Goal: Browse casually: Explore the website without a specific task or goal

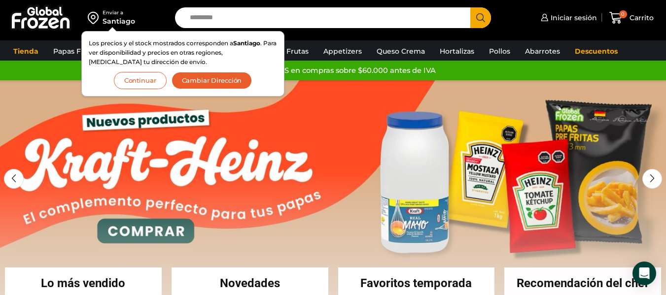
click at [135, 83] on button "Continuar" at bounding box center [140, 80] width 53 height 17
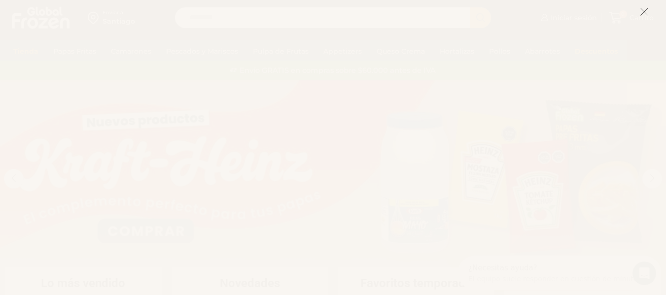
click at [643, 11] on line at bounding box center [644, 11] width 7 height 7
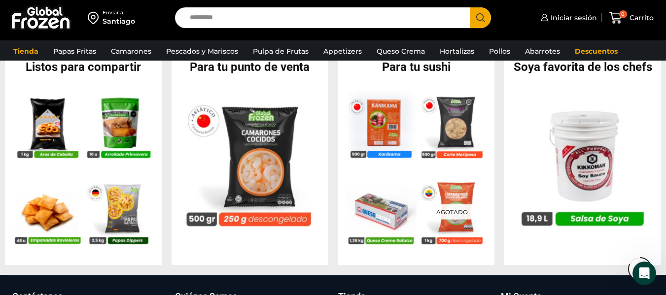
scroll to position [887, 0]
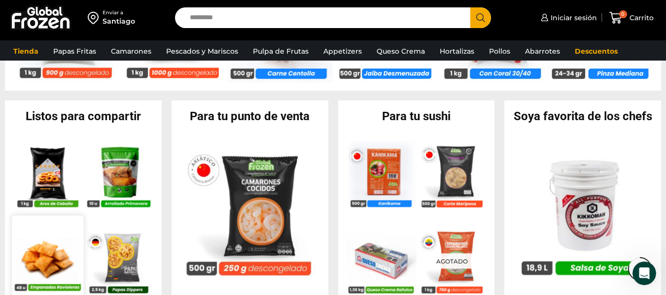
click at [66, 228] on img at bounding box center [47, 258] width 71 height 71
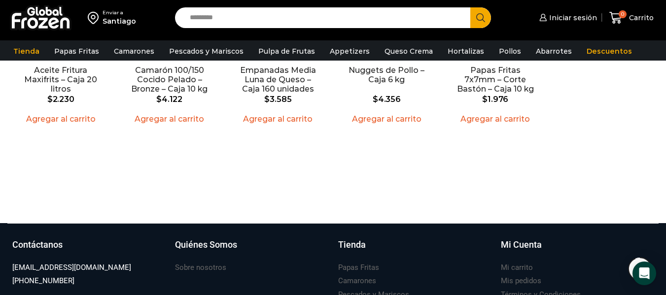
scroll to position [986, 0]
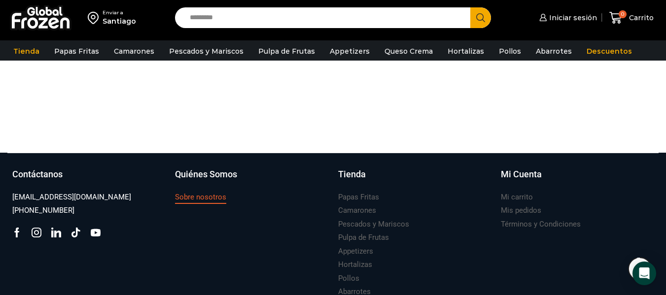
click at [207, 192] on h3 "Sobre nosotros" at bounding box center [200, 197] width 51 height 10
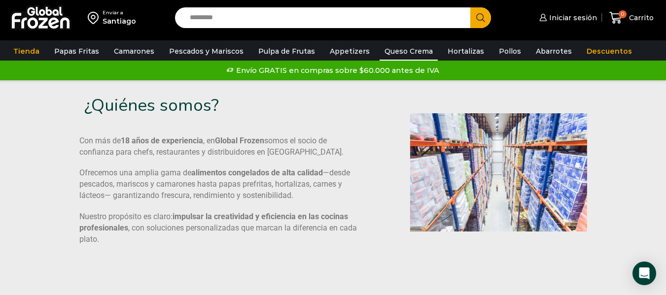
click at [385, 53] on link "Queso Crema" at bounding box center [409, 51] width 58 height 19
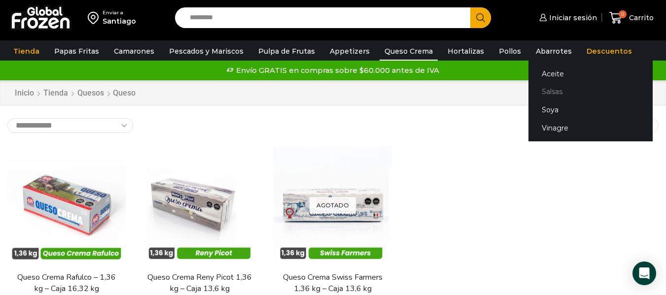
click at [533, 91] on link "Salsas" at bounding box center [590, 92] width 124 height 18
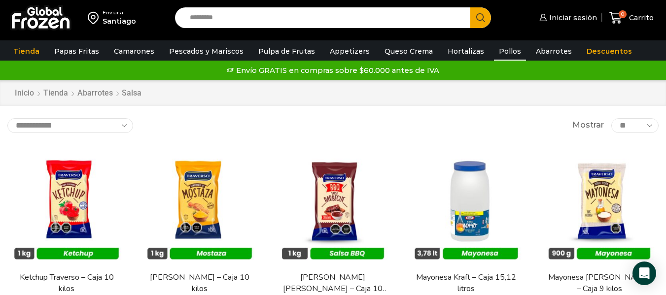
click at [498, 49] on link "Pollos" at bounding box center [510, 51] width 32 height 19
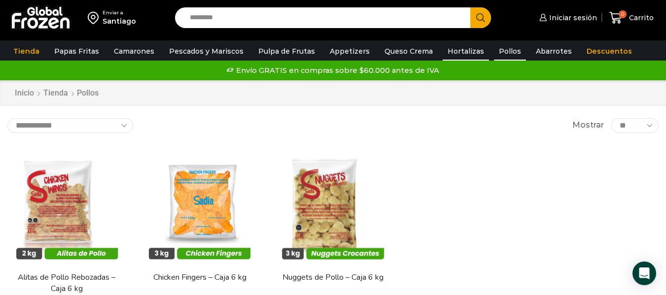
click at [447, 50] on link "Hortalizas" at bounding box center [466, 51] width 46 height 19
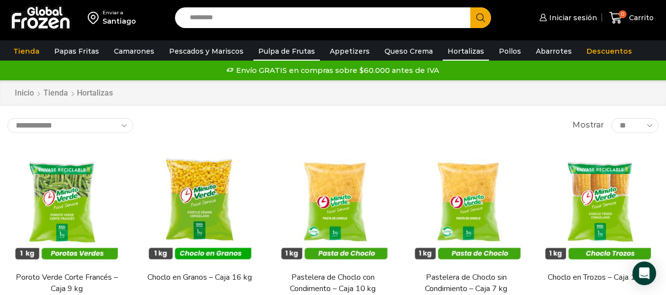
click at [262, 51] on link "Pulpa de Frutas" at bounding box center [286, 51] width 67 height 19
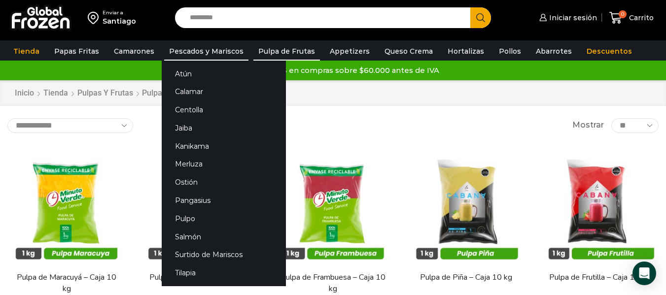
click at [182, 48] on link "Pescados y Mariscos" at bounding box center [206, 51] width 84 height 19
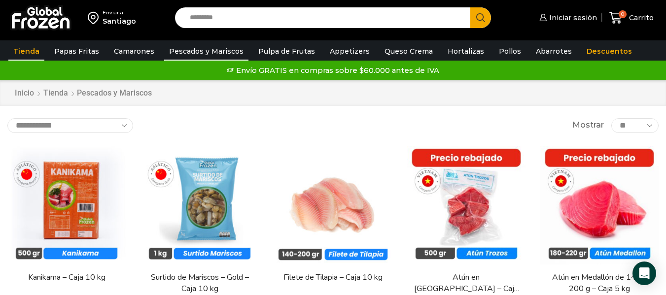
click at [24, 51] on link "Tienda" at bounding box center [26, 51] width 36 height 19
